Goal: Ask a question: Seek information or help from site administrators or community

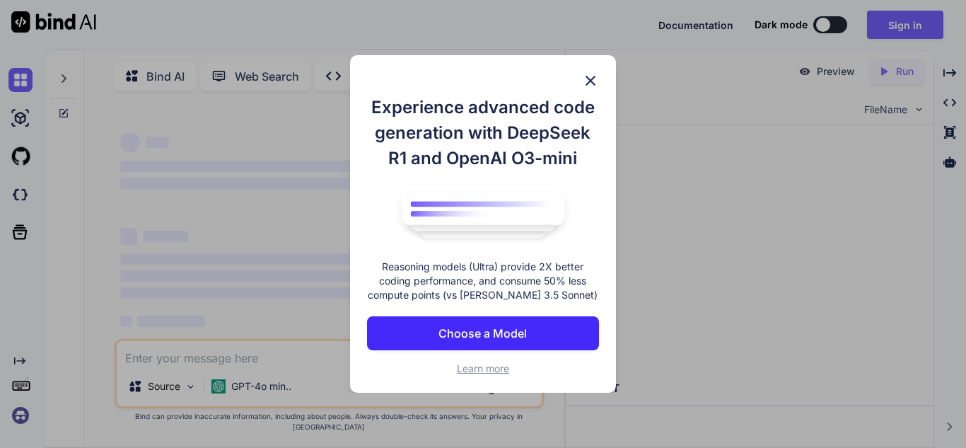
type textarea "x"
click at [585, 74] on img at bounding box center [590, 80] width 17 height 17
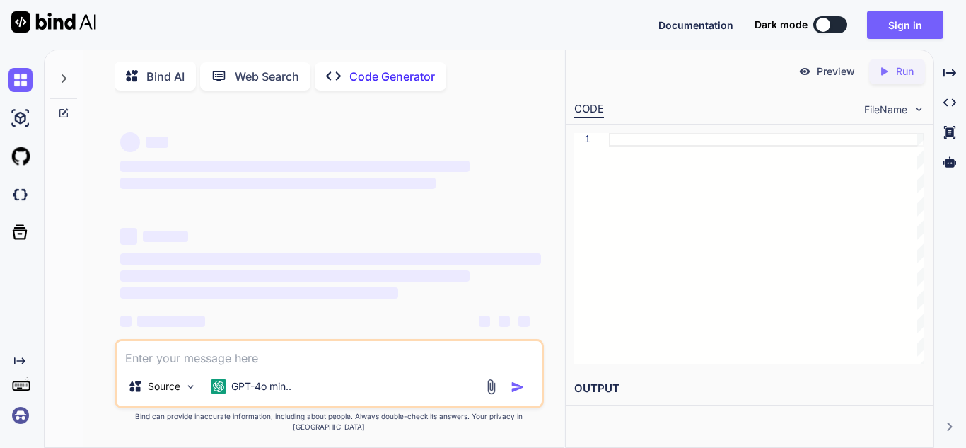
click at [190, 351] on div "‌ ‌ ‌ ‌ ‌ ‌ ‌ ‌ ‌ ‌ ‌ ‌ ‌ ‌" at bounding box center [330, 239] width 421 height 228
click at [192, 363] on textarea at bounding box center [329, 353] width 425 height 25
type textarea "d"
type textarea "x"
type textarea "do"
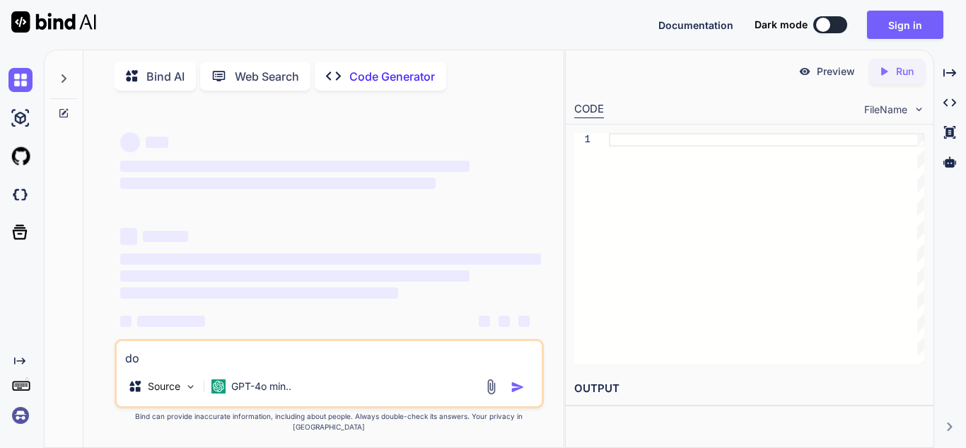
type textarea "x"
type textarea "doe"
type textarea "x"
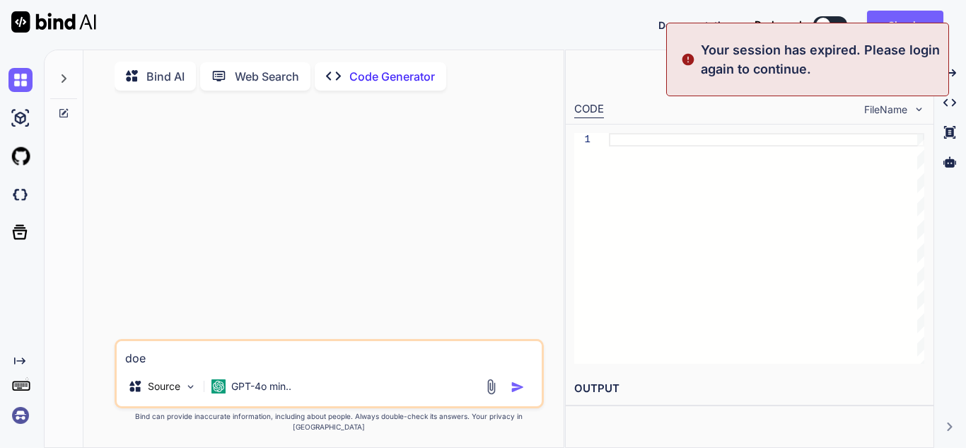
type textarea "does"
type textarea "x"
type textarea "does"
type textarea "x"
type textarea "does"
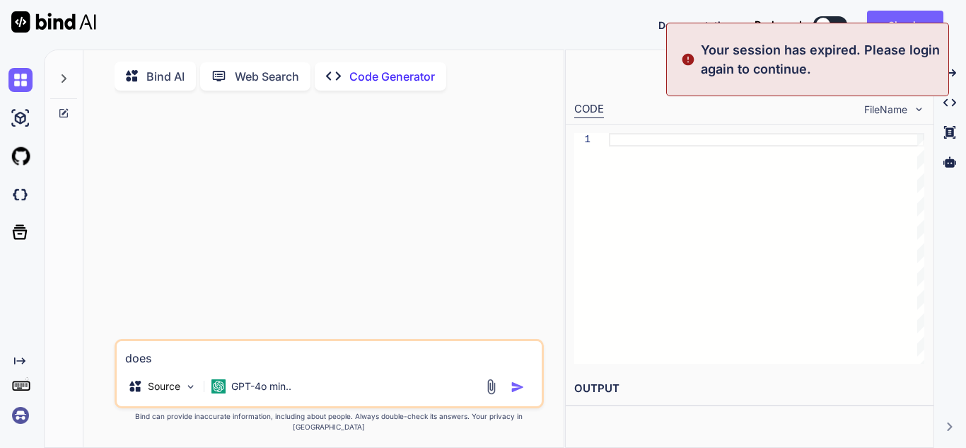
type textarea "x"
type textarea "doe"
type textarea "x"
type textarea "do"
type textarea "x"
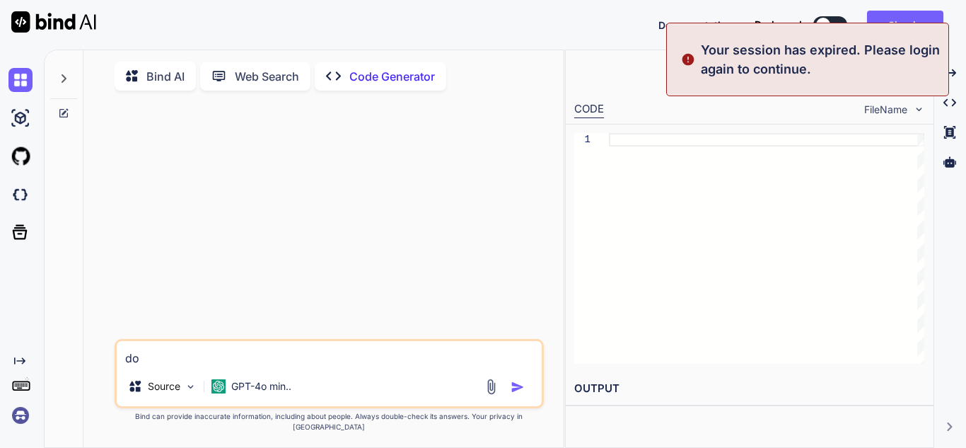
type textarea "d"
type textarea "x"
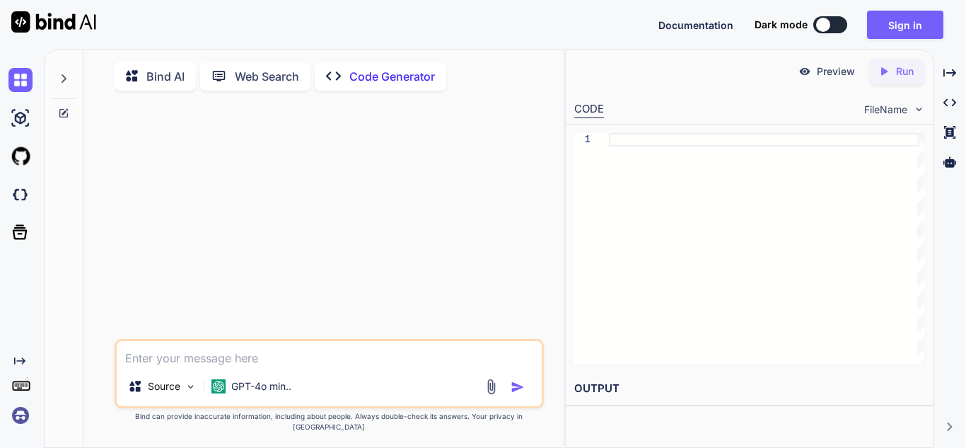
type textarea "F"
type textarea "x"
type textarea "Fi"
type textarea "x"
type textarea "Fir"
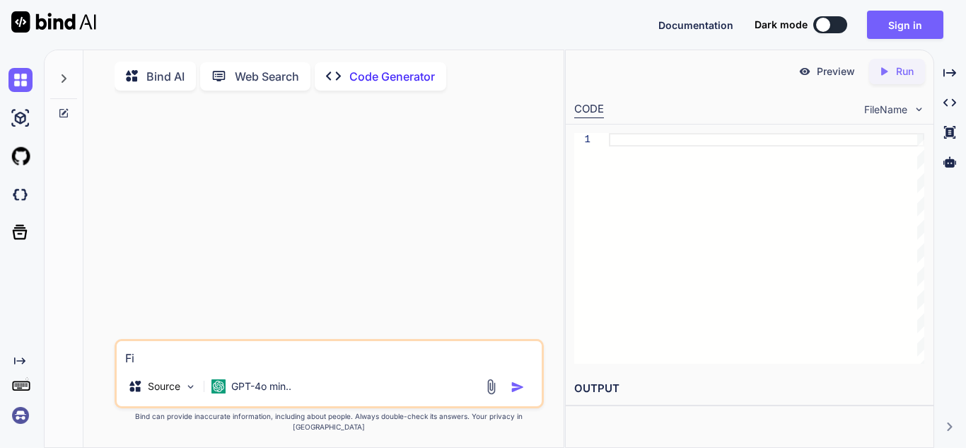
type textarea "x"
type textarea "Fire"
type textarea "x"
type textarea "Fireh"
type textarea "x"
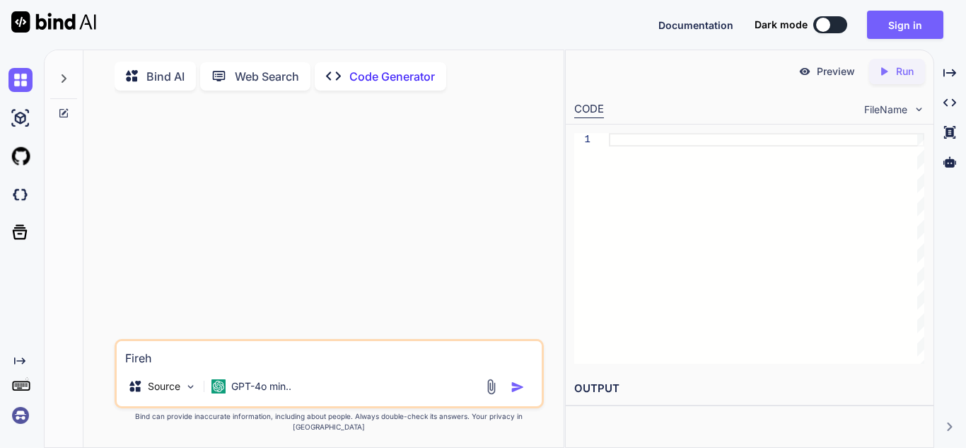
type textarea "Fireho"
type textarea "x"
type textarea "Firehos"
type textarea "x"
type textarea "Firehose"
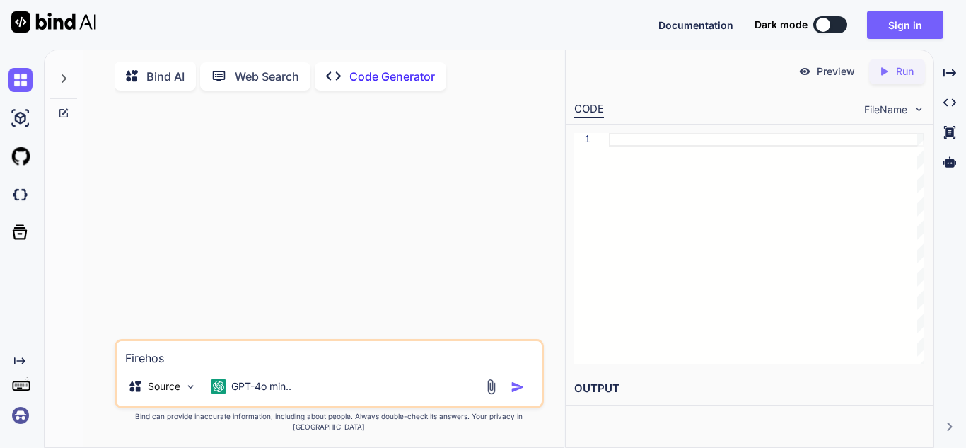
type textarea "x"
type textarea "Firehose"
type textarea "x"
type textarea "Firehose i"
type textarea "x"
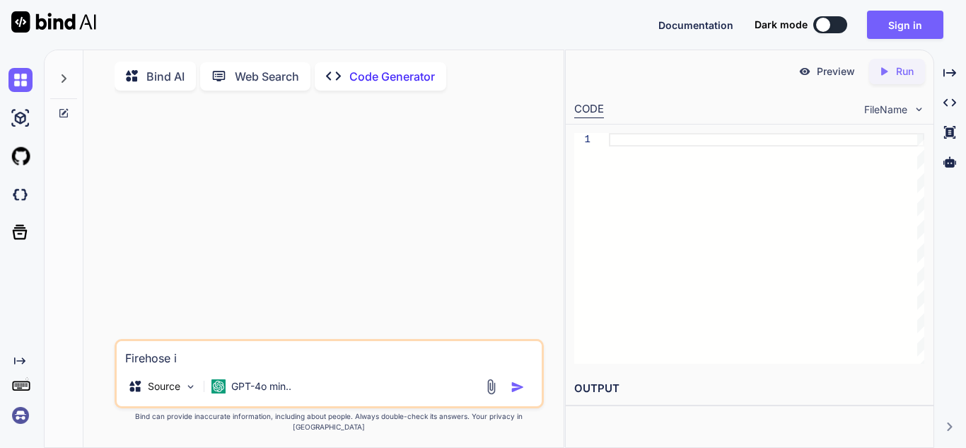
type textarea "Firehose is"
type textarea "x"
type textarea "Firehose is"
type textarea "x"
type textarea "Firehose is a"
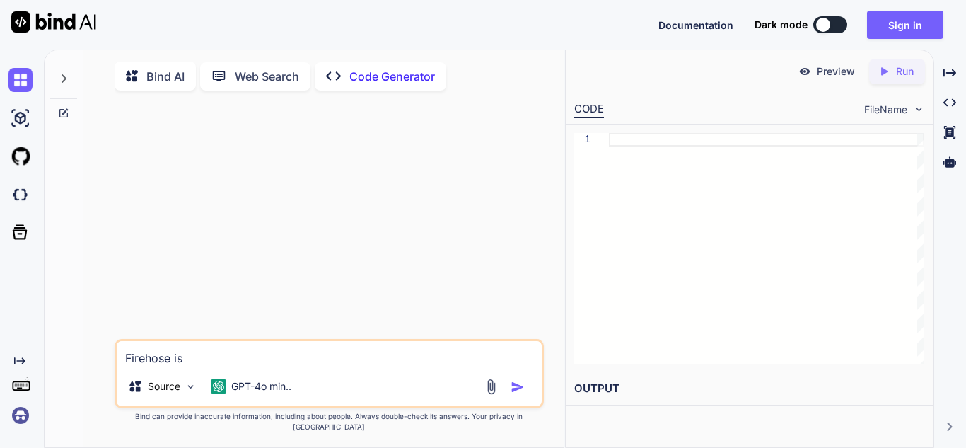
type textarea "x"
type textarea "Firehose is a"
type textarea "x"
type textarea "Firehose is a s"
type textarea "x"
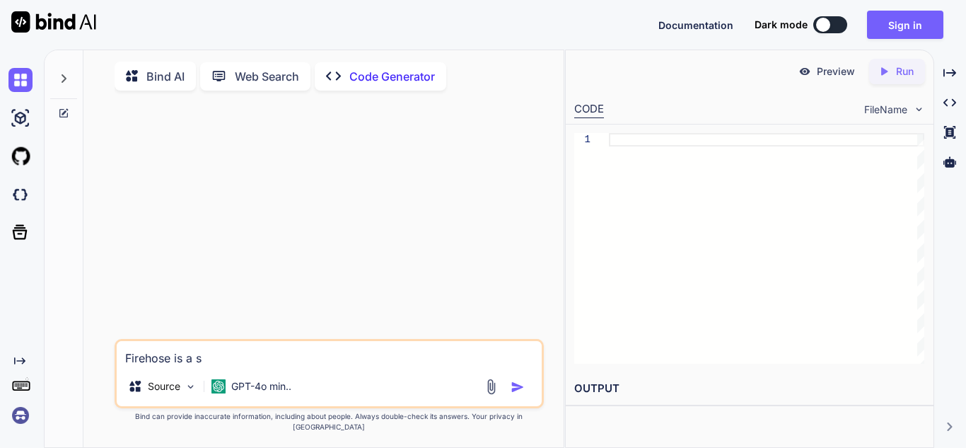
type textarea "Firehose is a se"
type textarea "x"
type textarea "Firehose is a ser"
type textarea "x"
type textarea "Firehose is a serv"
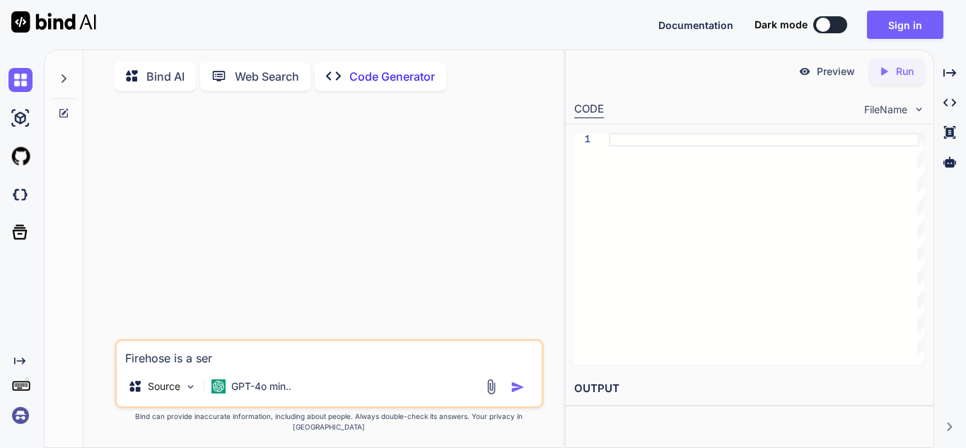
type textarea "x"
type textarea "Firehose is a serve"
type textarea "x"
type textarea "Firehose is a server"
type textarea "x"
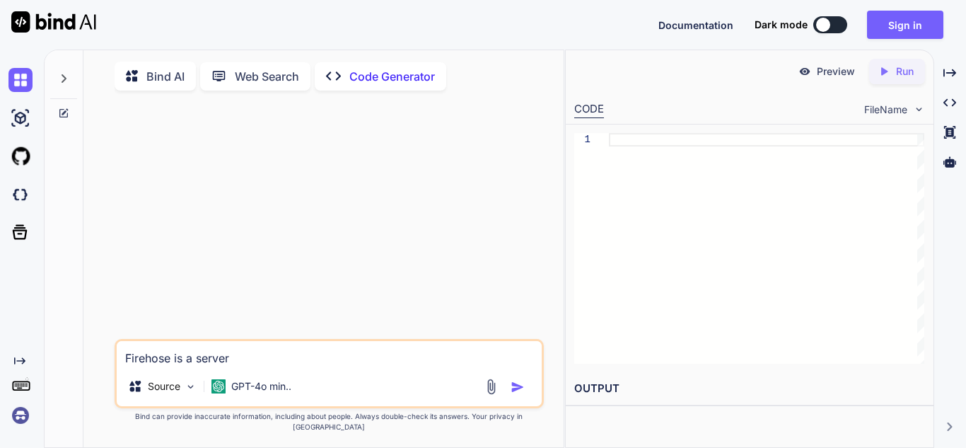
type textarea "Firehose is a serverl"
type textarea "x"
type textarea "Firehose is a serverle"
type textarea "x"
type textarea "Firehose is a serverles"
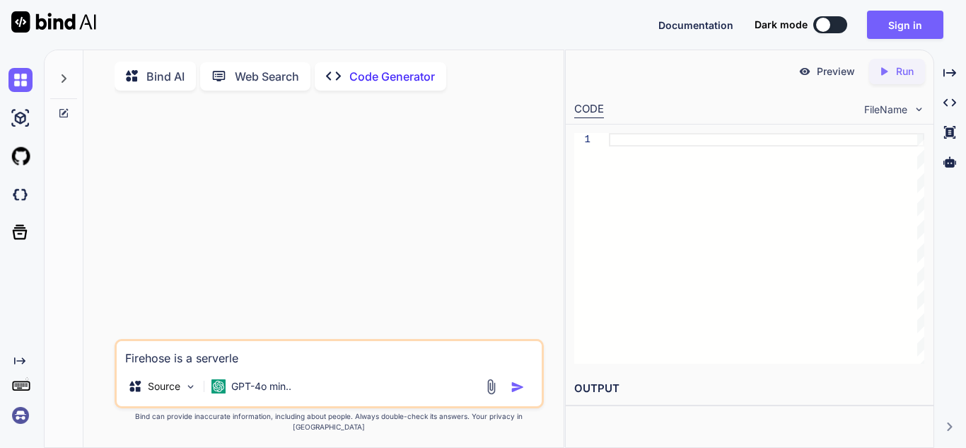
type textarea "x"
type textarea "Firehose is a serverless"
type textarea "x"
type textarea "Firehose is a serverless"
type textarea "x"
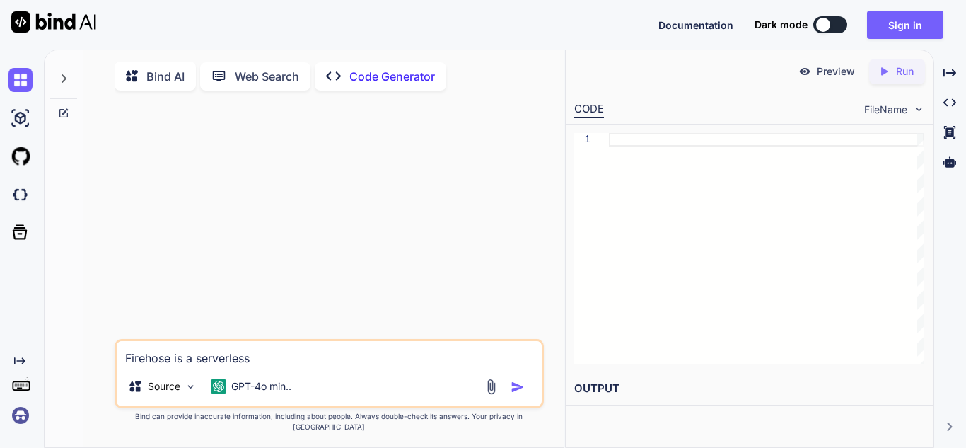
type textarea "Firehose is a serverless a"
type textarea "x"
type textarea "Firehose is a serverless ar"
type textarea "x"
type textarea "Firehose is a serverless arc"
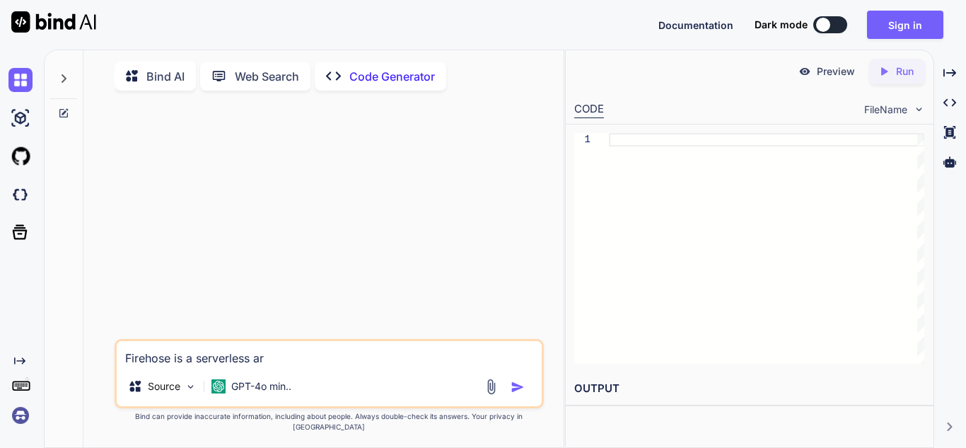
type textarea "x"
type textarea "Firehose is a serverless arch"
type textarea "x"
type textarea "Firehose is a serverless archi"
type textarea "x"
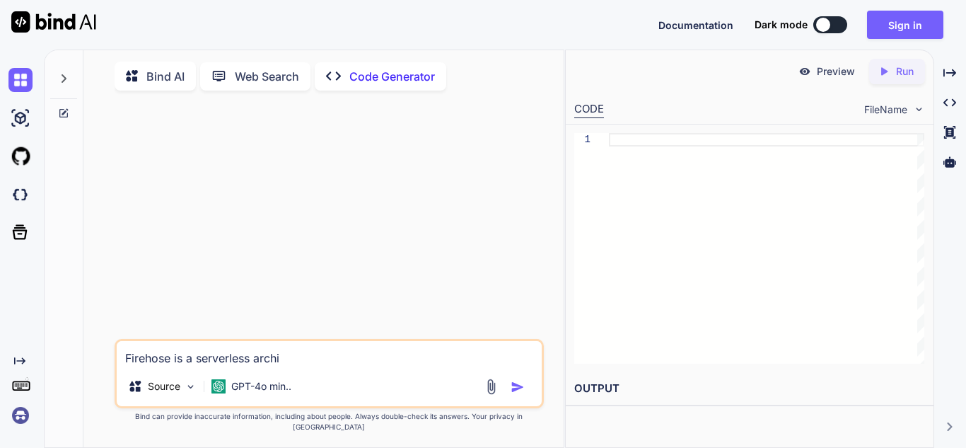
type textarea "Firehose is a serverless [PERSON_NAME]"
type textarea "x"
type textarea "Firehose is a serverless archite"
type textarea "x"
type textarea "Firehose is a serverless architec"
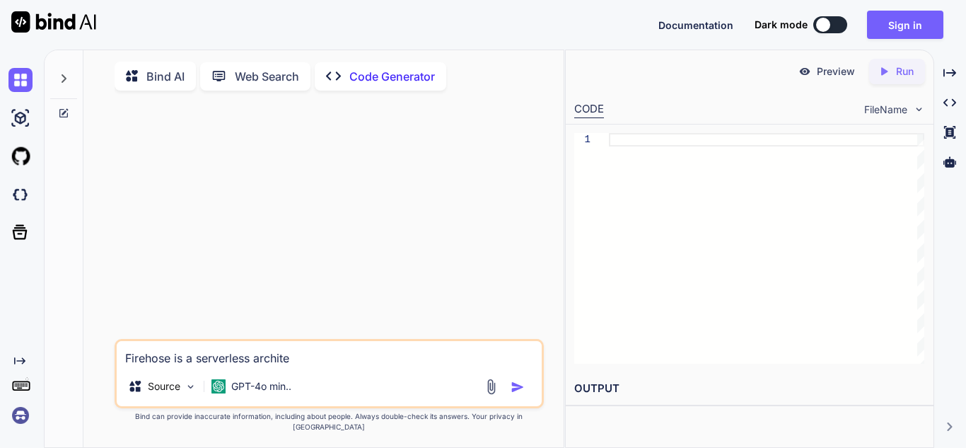
type textarea "x"
type textarea "Firehose is a serverless architect"
type textarea "x"
type textarea "Firehose is a serverless architectu"
type textarea "x"
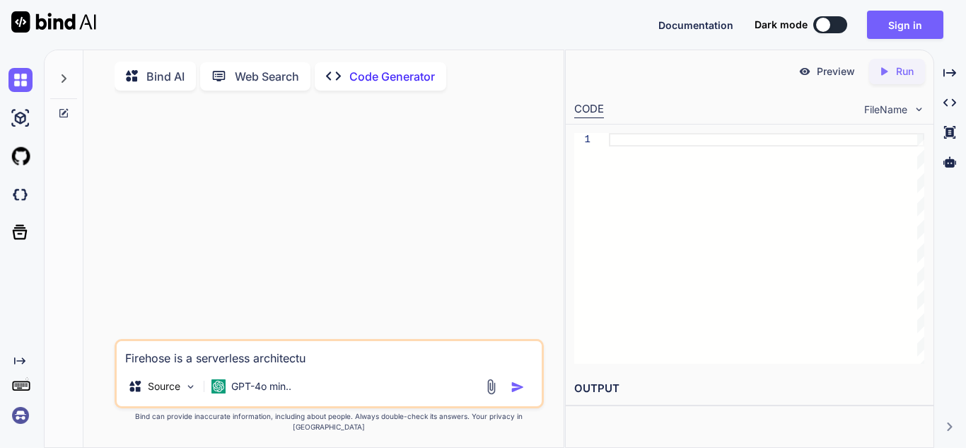
type textarea "Firehose is a serverless architectur"
type textarea "x"
type textarea "Firehose is a serverless architecture"
type textarea "x"
type textarea "Firehose is a serverless architecture?"
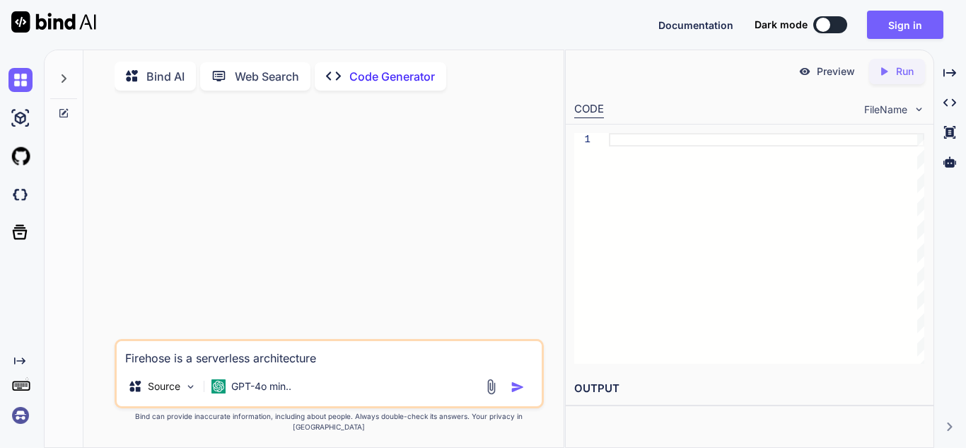
type textarea "x"
type textarea "Firehose is a serverless architecture?"
type textarea "x"
type textarea "Firehose is a serverless architecture? d"
type textarea "x"
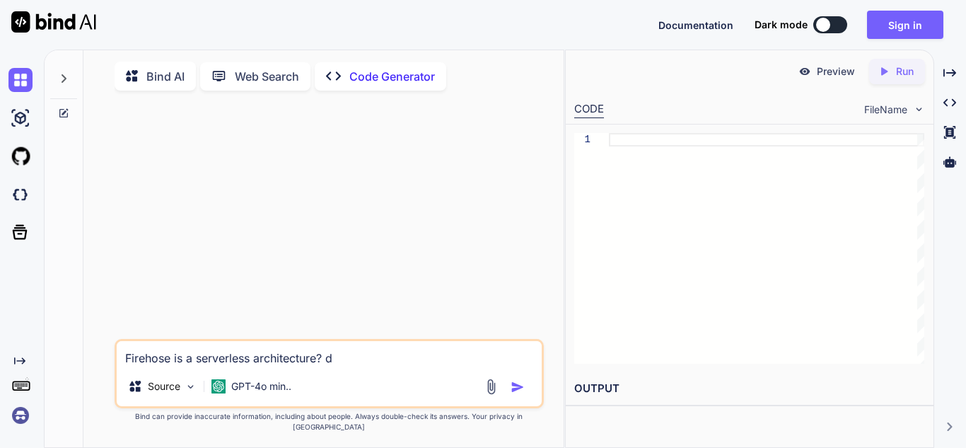
type textarea "Firehose is a serverless architecture? do"
type textarea "x"
type textarea "Firehose is a serverless architecture? doe"
type textarea "x"
type textarea "Firehose is a serverless architecture? does"
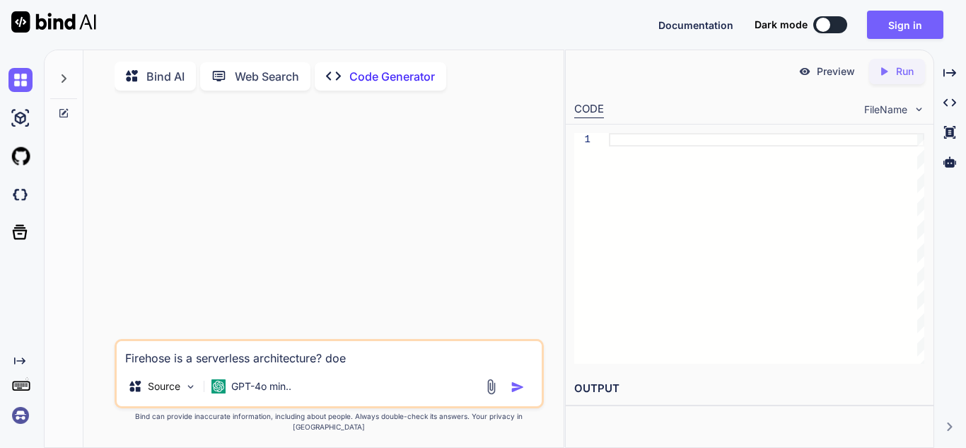
type textarea "x"
type textarea "Firehose is a serverless architecture? does"
type textarea "x"
type textarea "Firehose is a serverless architecture? does i"
type textarea "x"
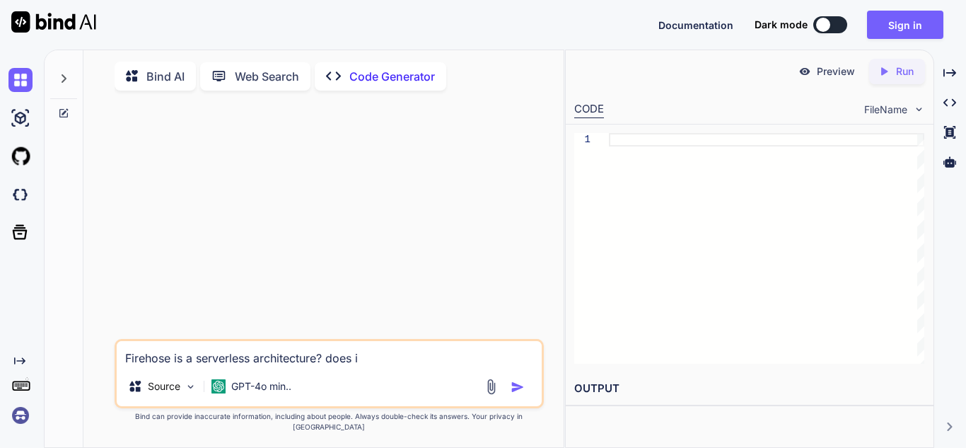
type textarea "Firehose is a serverless architecture? does is"
type textarea "x"
type textarea "Firehose is a serverless architecture? does is"
type textarea "x"
type textarea "Firehose is a serverless architecture? does is t"
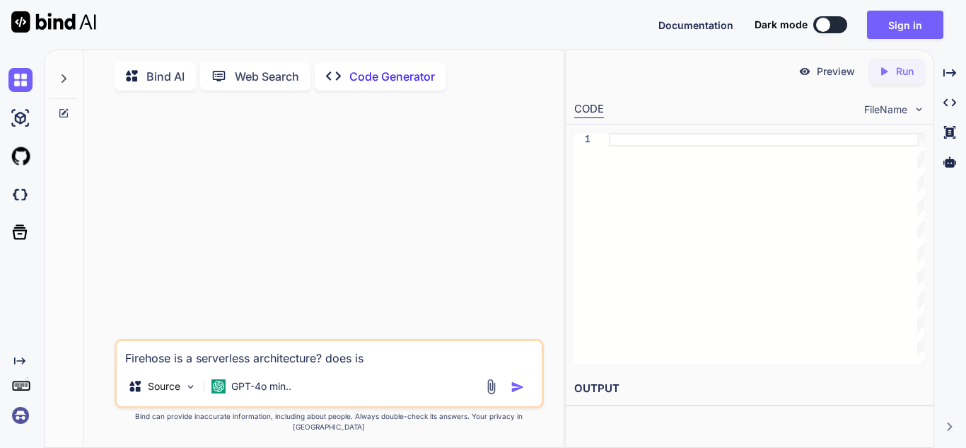
type textarea "x"
type textarea "Firehose is a serverless architecture? does is"
type textarea "x"
type textarea "Firehose is a serverless architecture? does is c"
type textarea "x"
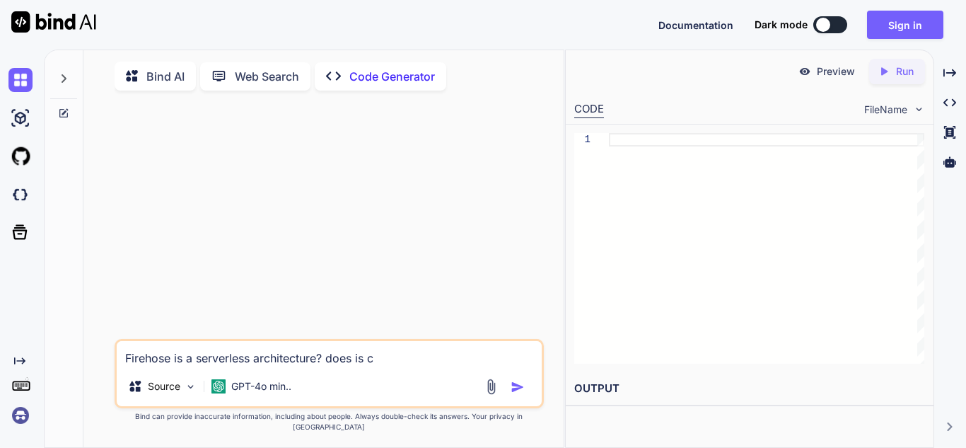
type textarea "Firehose is a serverless architecture? does is ch"
type textarea "x"
type textarea "Firehose is a serverless architecture? does is cha"
type textarea "x"
type textarea "Firehose is a serverless architecture? does is char"
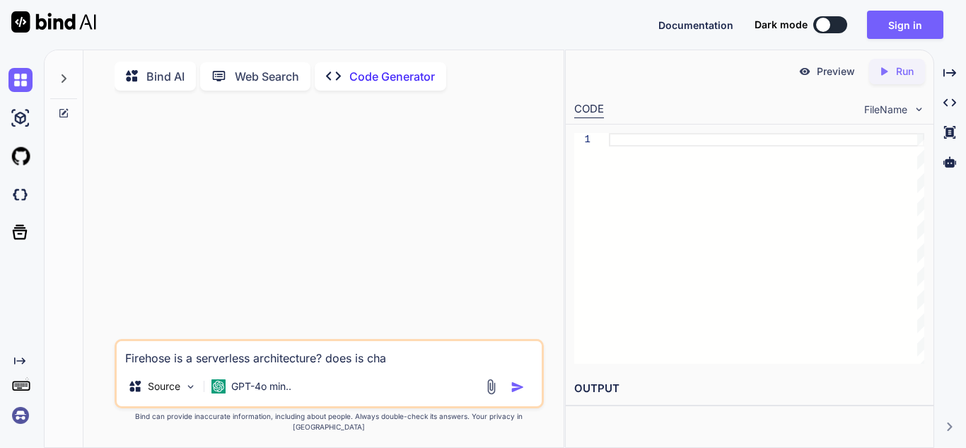
type textarea "x"
type textarea "Firehose is a serverless architecture? does is charg"
type textarea "x"
type textarea "Firehose is a serverless architecture? does is charge"
type textarea "x"
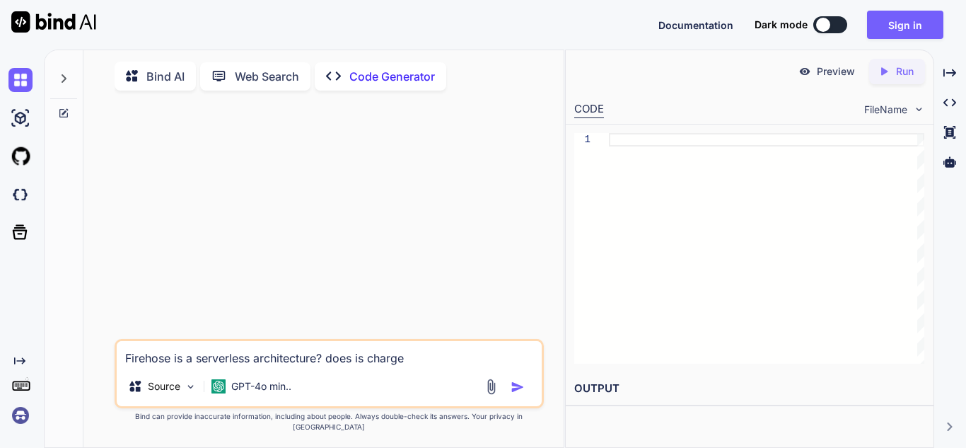
type textarea "Firehose is a serverless architecture? does is charge"
type textarea "x"
type textarea "Firehose is a serverless architecture? does is charge m"
type textarea "x"
type textarea "Firehose is a serverless architecture? does is charge mo"
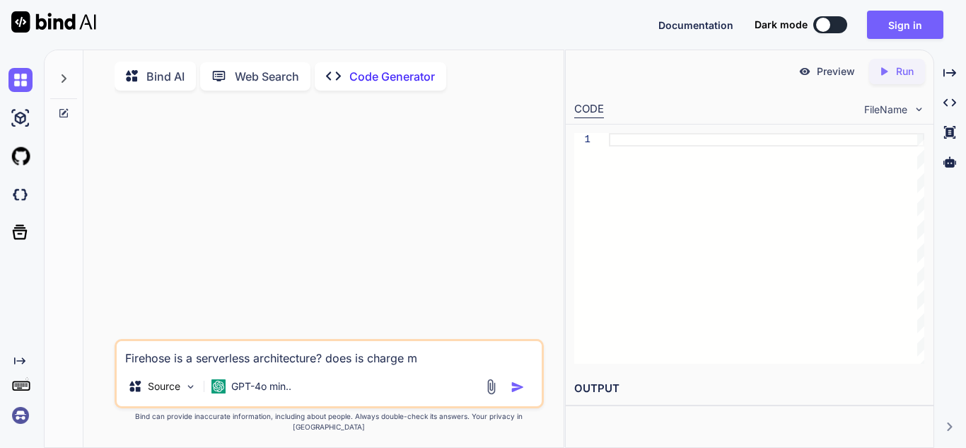
type textarea "x"
type textarea "Firehose is a serverless architecture? does is charge mor"
type textarea "x"
type textarea "Firehose is a serverless architecture? does is charge more"
type textarea "x"
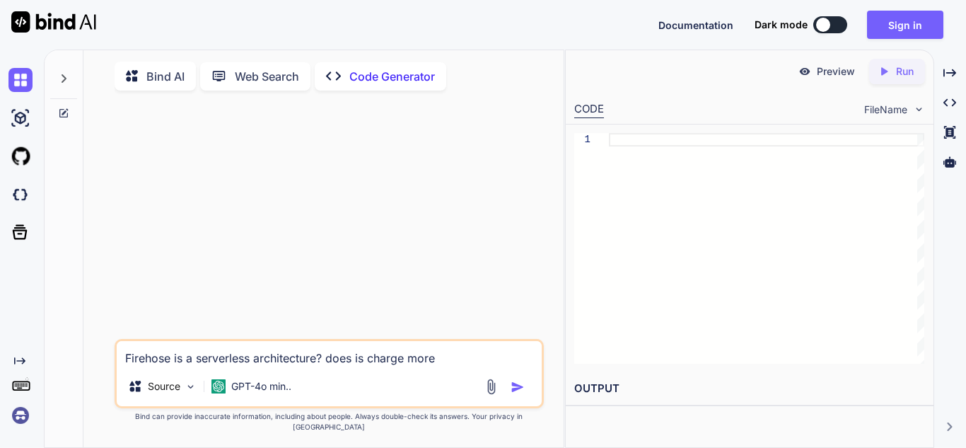
type textarea "Firehose is a serverless architecture? does is charge more"
type textarea "x"
type textarea "Firehose is a serverless architecture? does is charge more ?"
type textarea "x"
type textarea "Firehose is a serverless architecture? does is charge more ?"
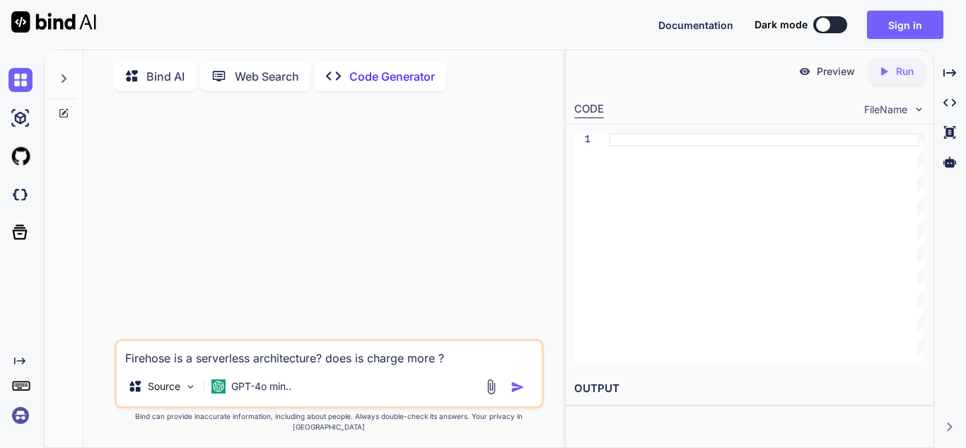
type textarea "x"
type textarea "Firehose is a serverless architecture? does is charge more ? i"
type textarea "x"
type textarea "Firehose is a serverless architecture? does is charge more ? if"
type textarea "x"
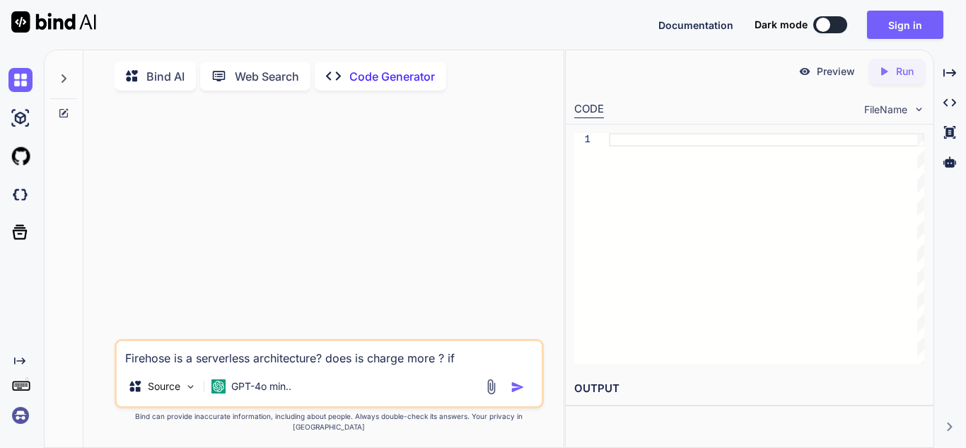
type textarea "Firehose is a serverless architecture? does is charge more ? i"
type textarea "x"
type textarea "Firehose is a serverless architecture? does is charge more ?"
type textarea "x"
type textarea "Firehose is a serverless architecture? does is charge more ?"
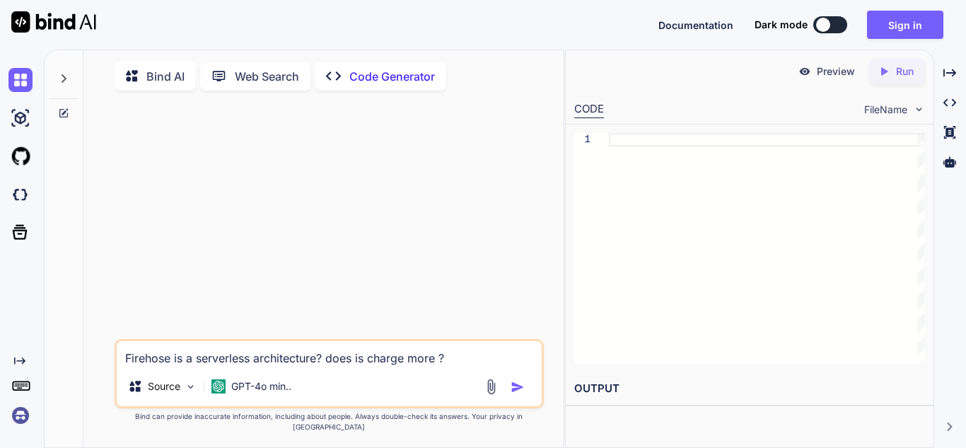
type textarea "x"
type textarea "Firehose is a serverless architecture? does is charge more"
type textarea "x"
type textarea "Firehose is a serverless architecture? does is charge more"
type textarea "x"
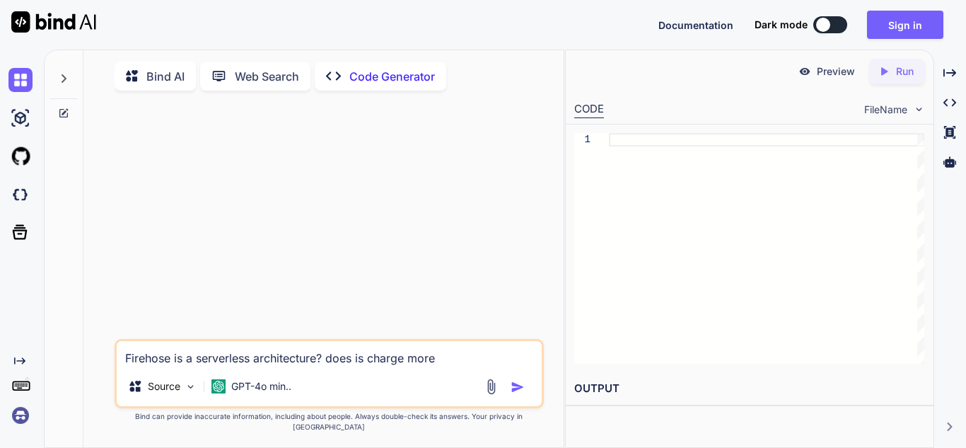
type textarea "Firehose is a serverless architecture? does is charge mor"
type textarea "x"
type textarea "Firehose is a serverless architecture? does is charge mo"
type textarea "x"
type textarea "Firehose is a serverless architecture? does is charge m"
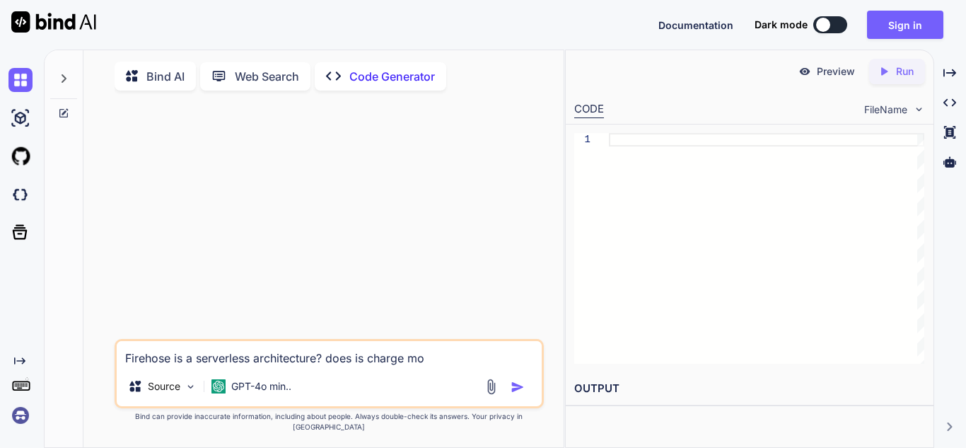
type textarea "x"
type textarea "Firehose is a serverless architecture? does is charge"
type textarea "x"
type textarea "Firehose is a serverless architecture? does is charge"
type textarea "x"
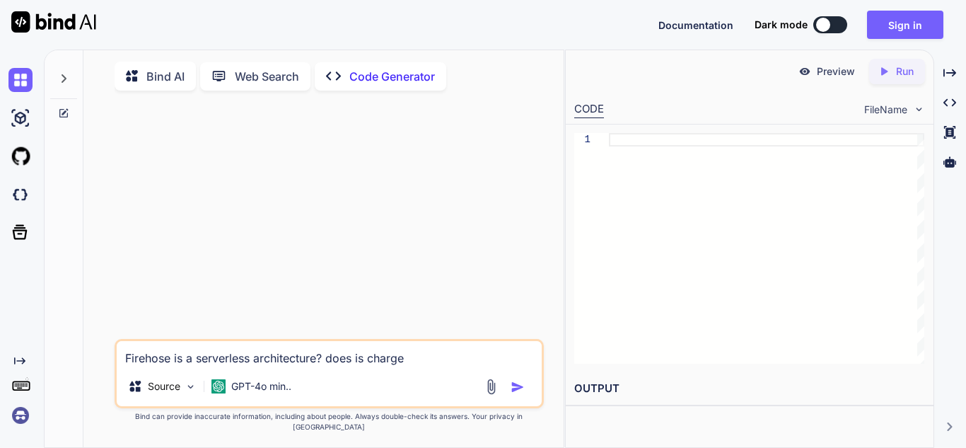
type textarea "Firehose is a serverless architecture? does is charg"
type textarea "x"
type textarea "Firehose is a serverless architecture? does is char"
type textarea "x"
type textarea "Firehose is a serverless architecture? does is cha"
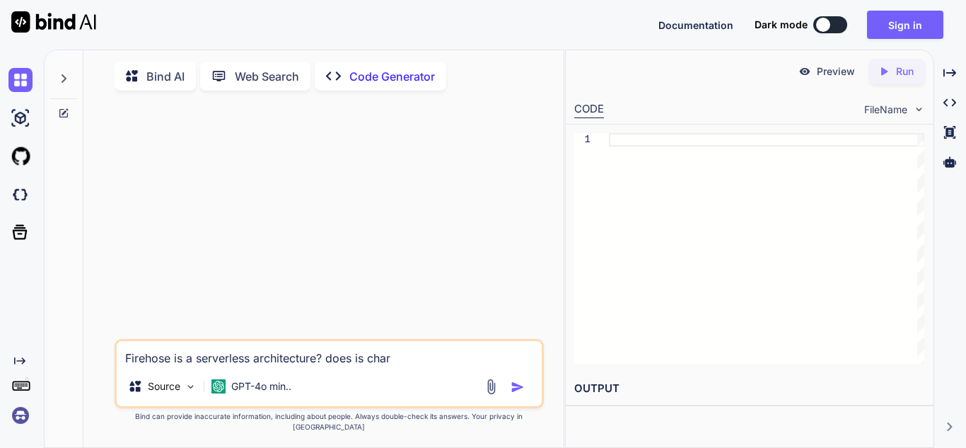
type textarea "x"
type textarea "Firehose is a serverless architecture? does is ch"
type textarea "x"
type textarea "Firehose is a serverless architecture? does is c"
type textarea "x"
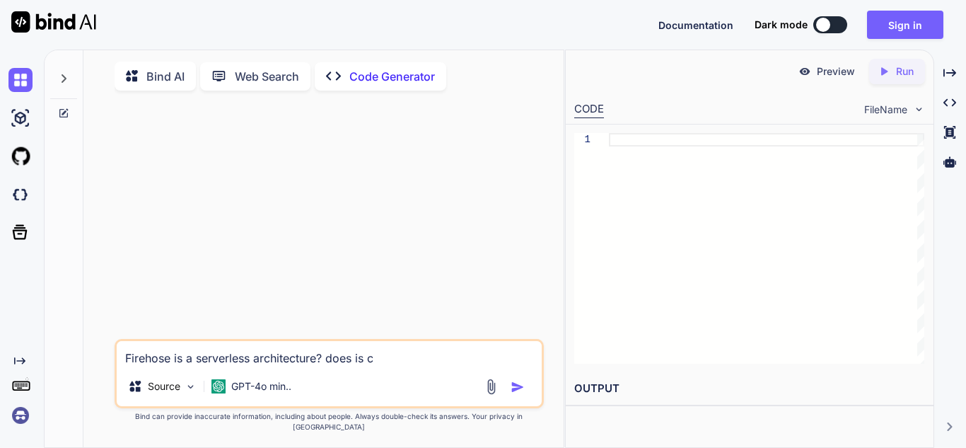
type textarea "Firehose is a serverless architecture? does is"
type textarea "x"
type textarea "Firehose is a serverless architecture? does is"
type textarea "x"
type textarea "Firehose is a serverless architecture? does i"
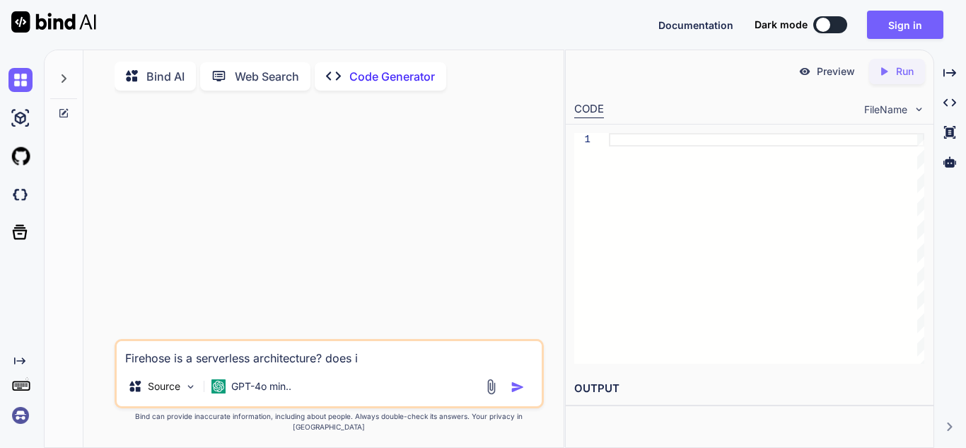
type textarea "x"
type textarea "Firehose is a serverless architecture? does"
type textarea "x"
type textarea "Firehose is a serverless architecture? does"
type textarea "x"
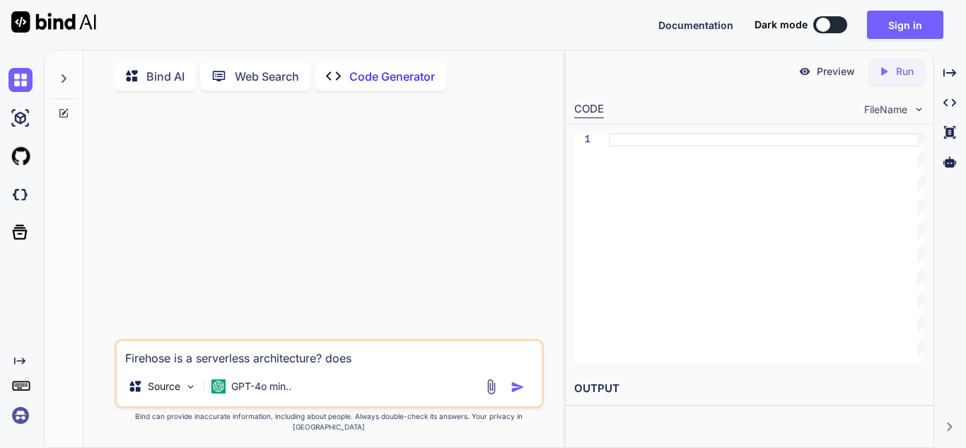
type textarea "Firehose is a serverless architecture? doe"
type textarea "x"
type textarea "Firehose is a serverless architecture? do"
type textarea "x"
type textarea "Firehose is a serverless architecture? d"
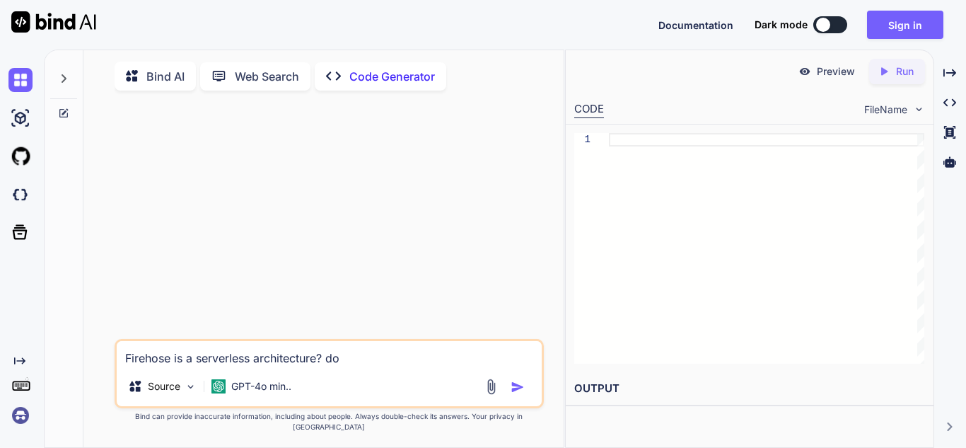
type textarea "x"
type textarea "Firehose is a serverless architecture?"
type textarea "x"
type textarea "Firehose is a serverless architecture? I"
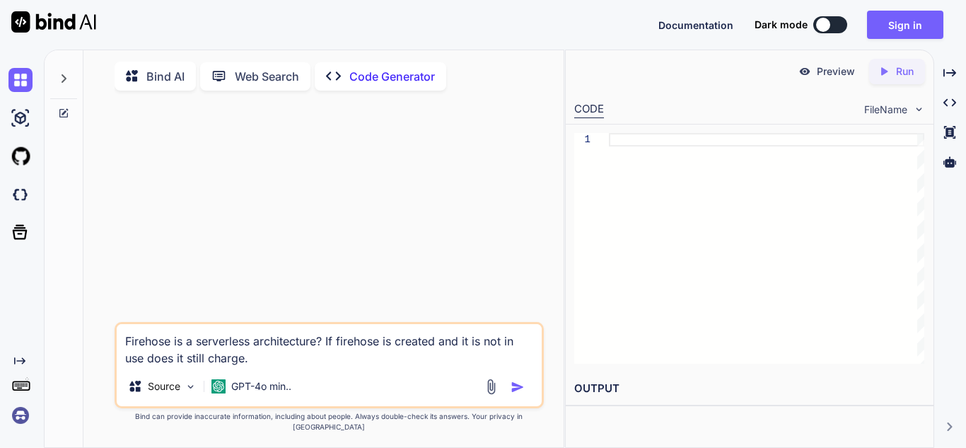
click at [520, 394] on img "button" at bounding box center [518, 387] width 14 height 14
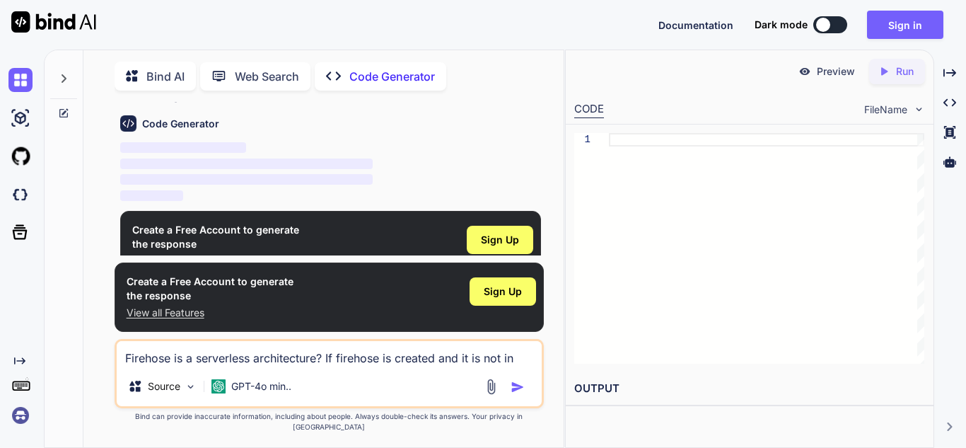
scroll to position [6, 0]
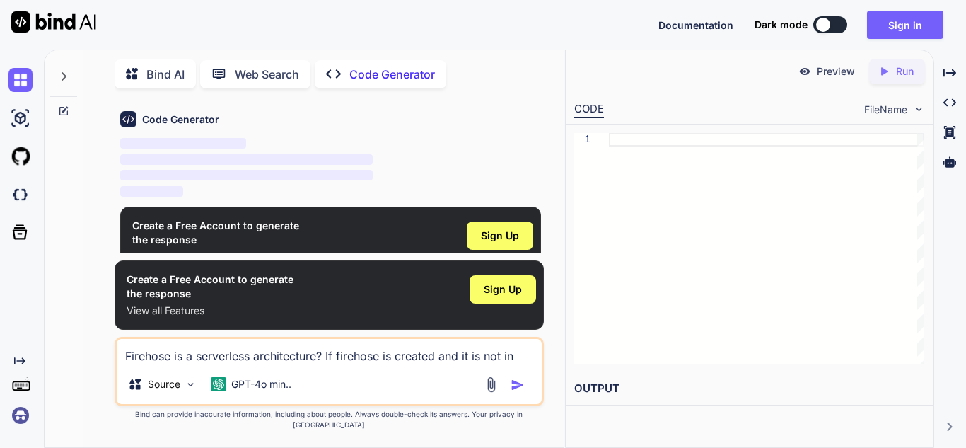
click at [520, 392] on img "button" at bounding box center [518, 385] width 14 height 14
click at [461, 134] on div "Code Generator ‌ ‌ ‌ ‌" at bounding box center [330, 150] width 421 height 100
click at [280, 76] on p "Web Search" at bounding box center [267, 74] width 64 height 17
click at [280, 76] on div "Bind AI Web Search Created with Pixso. Code Generator You Firehose is a serverl…" at bounding box center [505, 249] width 923 height 398
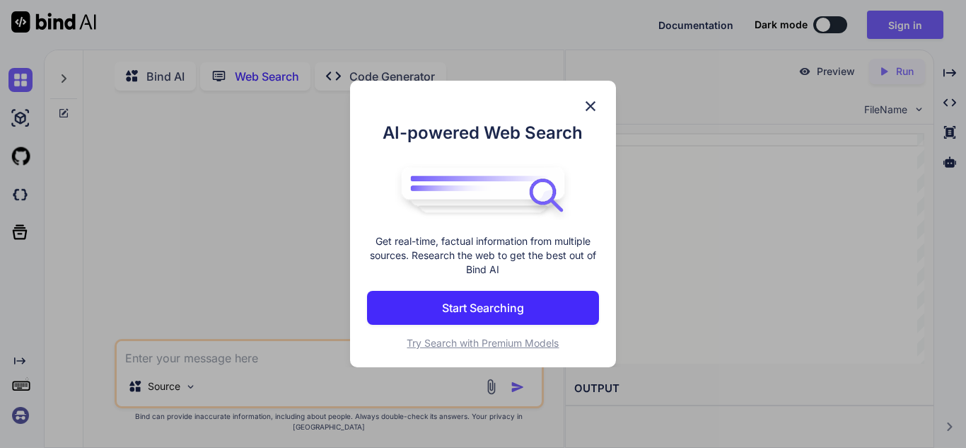
scroll to position [6, 0]
click at [427, 291] on button "Start Searching" at bounding box center [483, 308] width 232 height 34
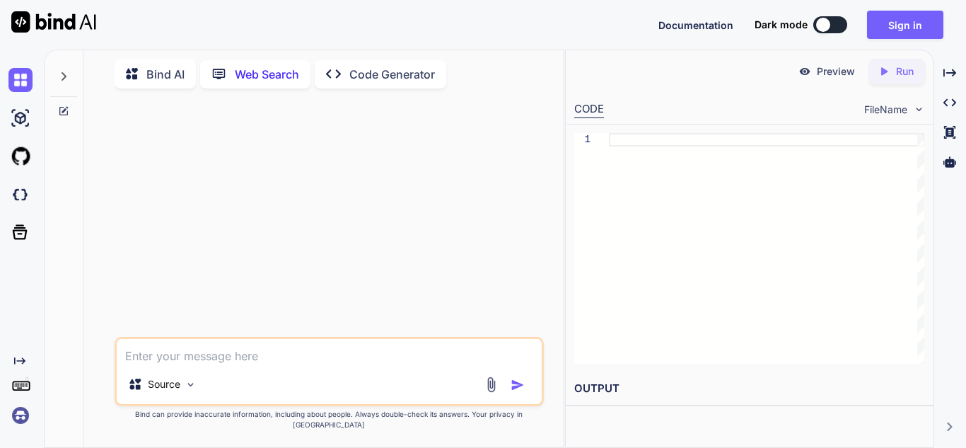
click at [250, 359] on textarea at bounding box center [329, 351] width 425 height 25
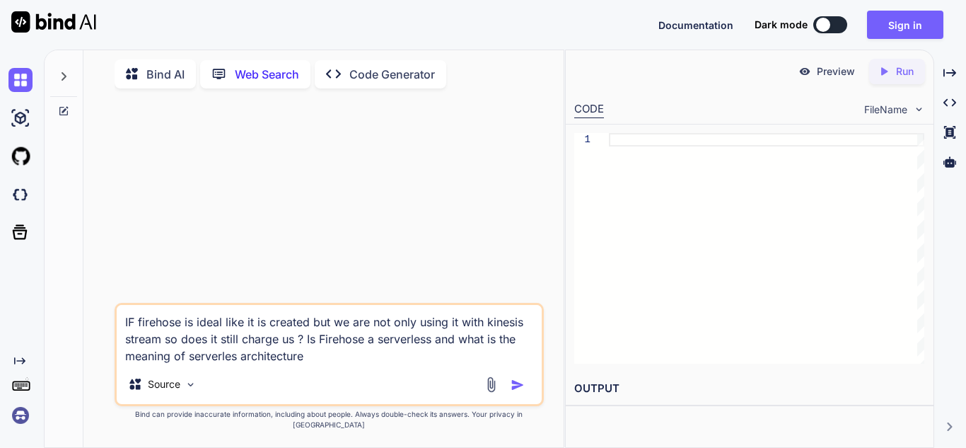
click at [238, 364] on textarea "IF firehose is ideal like it is created but we are not only using it with kines…" at bounding box center [329, 334] width 425 height 59
click at [516, 392] on img "button" at bounding box center [518, 385] width 14 height 14
